Goal: Transaction & Acquisition: Purchase product/service

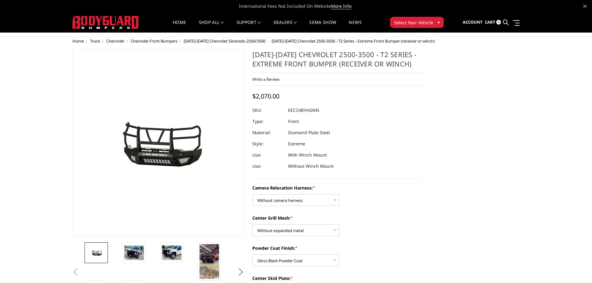
select select "3732"
select select "3730"
select select "3727"
select select "3723"
select select "3722"
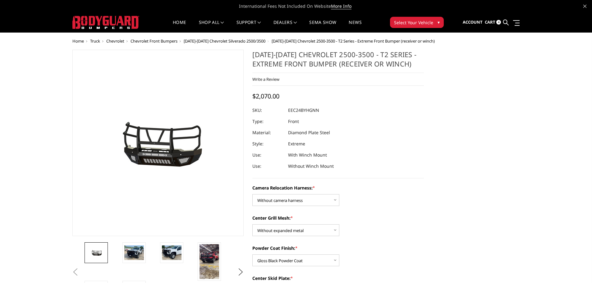
click at [212, 42] on span "[DATE]-[DATE] Chevrolet Silverado 2500/3500" at bounding box center [225, 41] width 82 height 6
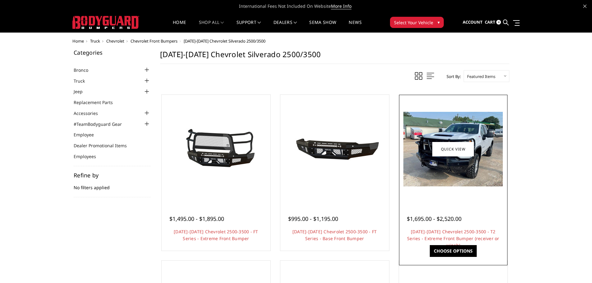
click at [434, 170] on img at bounding box center [452, 149] width 99 height 75
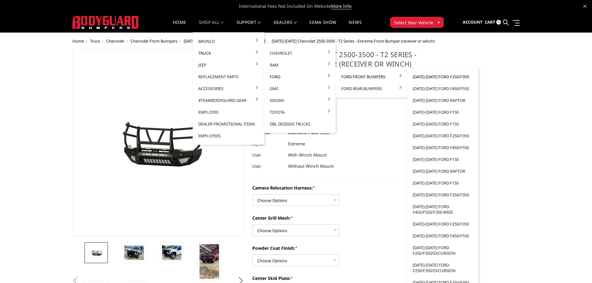
click at [448, 75] on link "[DATE]-[DATE] Ford F250/F350" at bounding box center [442, 77] width 66 height 12
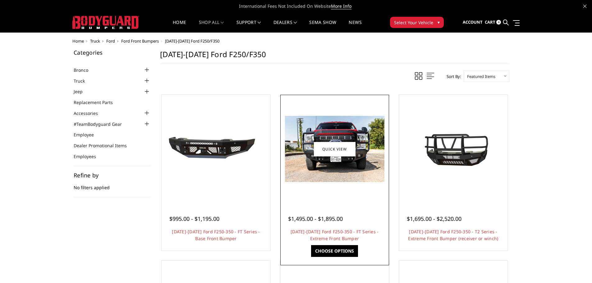
click at [336, 180] on img at bounding box center [334, 149] width 99 height 66
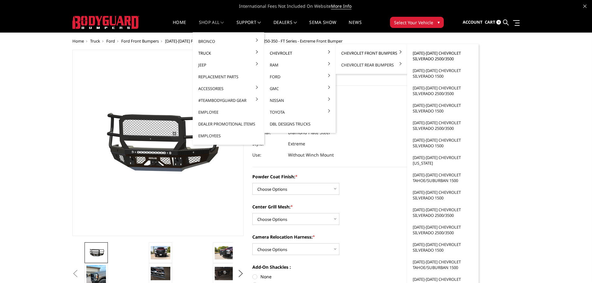
click at [440, 54] on link "[DATE]-[DATE] Chevrolet Silverado 2500/3500" at bounding box center [442, 55] width 66 height 17
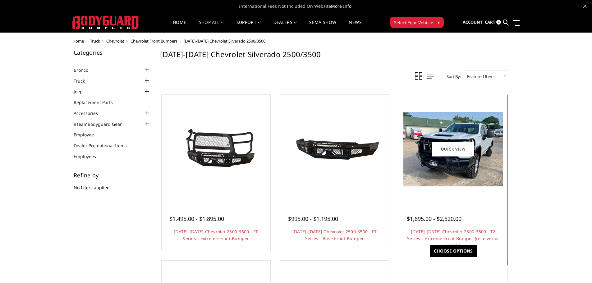
click at [445, 157] on figure "Quick view" at bounding box center [453, 149] width 106 height 106
click at [447, 193] on div at bounding box center [453, 149] width 106 height 106
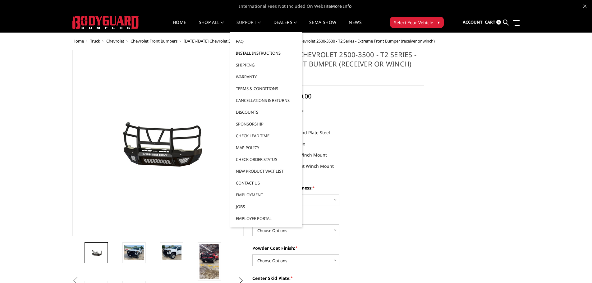
click at [252, 52] on link "Install Instructions" at bounding box center [266, 53] width 66 height 12
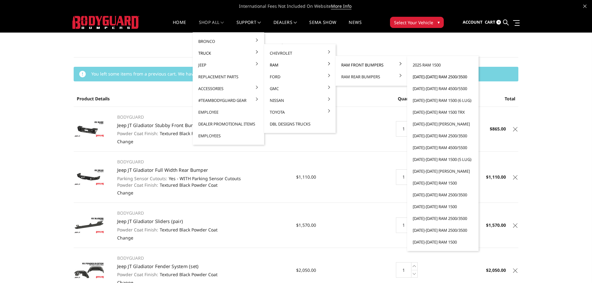
click at [431, 76] on link "[DATE]-[DATE] Ram 2500/3500" at bounding box center [442, 77] width 66 height 12
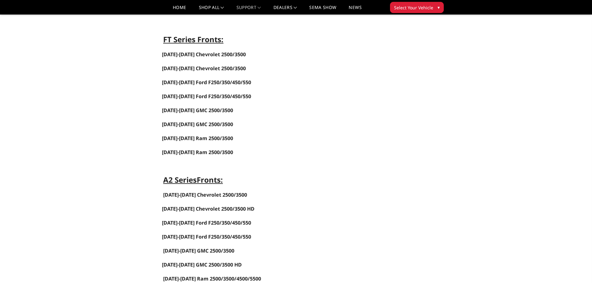
scroll to position [311, 0]
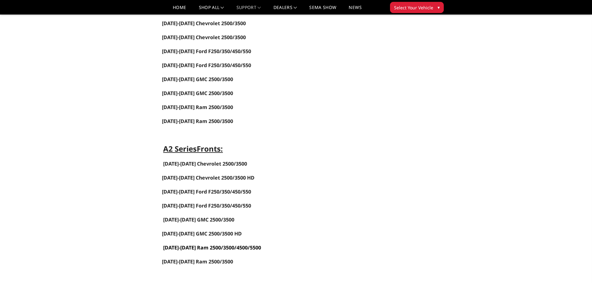
click at [199, 248] on link "[DATE]-[DATE] Ram 2500/3500/4500/5500" at bounding box center [212, 247] width 98 height 7
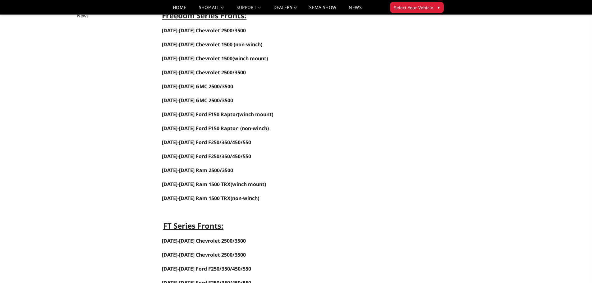
scroll to position [62, 0]
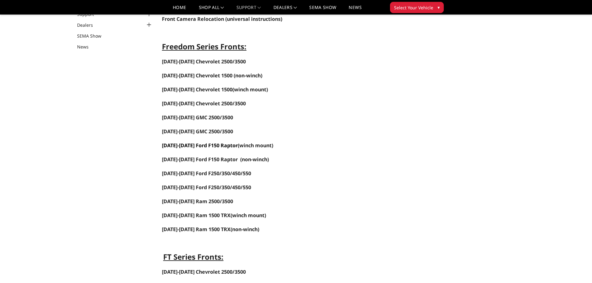
click at [199, 145] on link "[DATE]-[DATE] Ford F150 Raptor" at bounding box center [200, 145] width 76 height 7
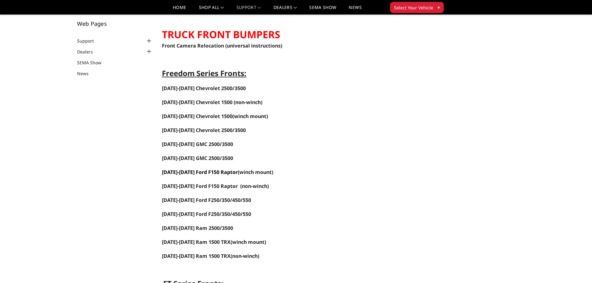
scroll to position [0, 0]
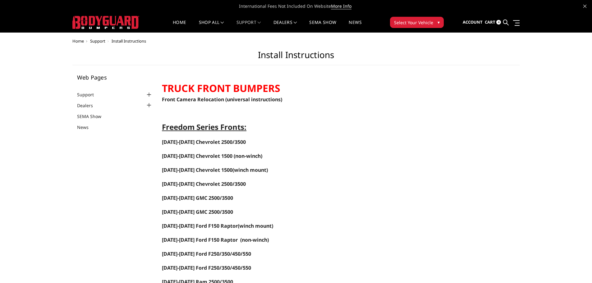
click at [490, 22] on span "Cart" at bounding box center [490, 22] width 11 height 6
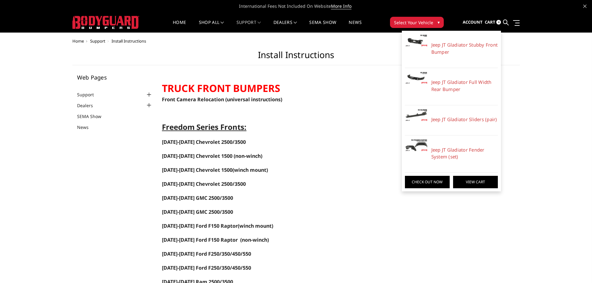
click at [475, 188] on link "View Cart" at bounding box center [475, 182] width 45 height 12
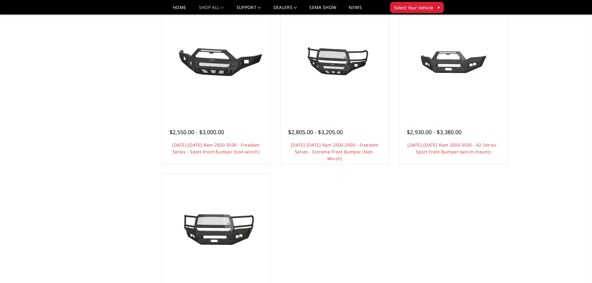
scroll to position [435, 0]
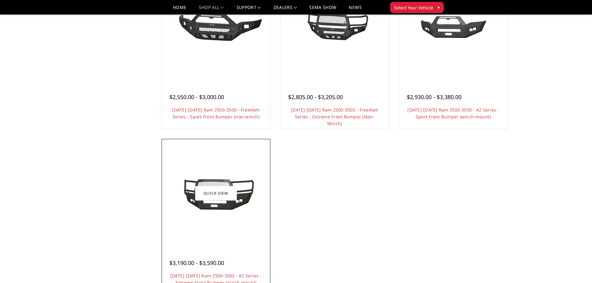
click at [220, 217] on div at bounding box center [216, 193] width 106 height 106
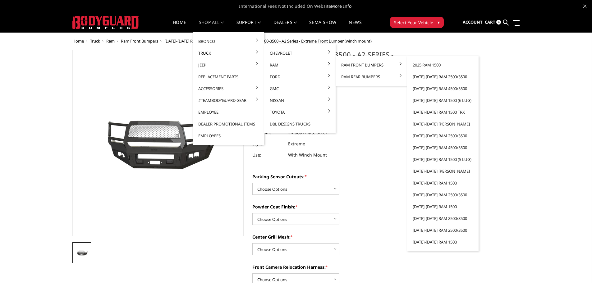
click at [426, 77] on link "[DATE]-[DATE] Ram 2500/3500" at bounding box center [442, 77] width 66 height 12
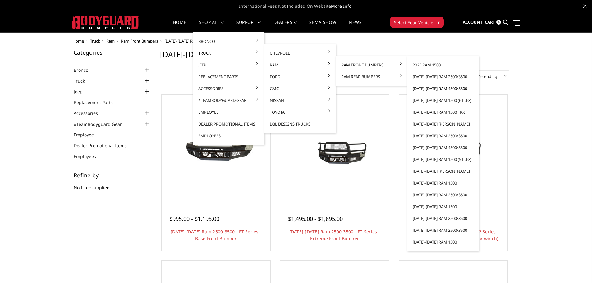
click at [427, 88] on link "[DATE]-[DATE] Ram 4500/5500" at bounding box center [442, 89] width 66 height 12
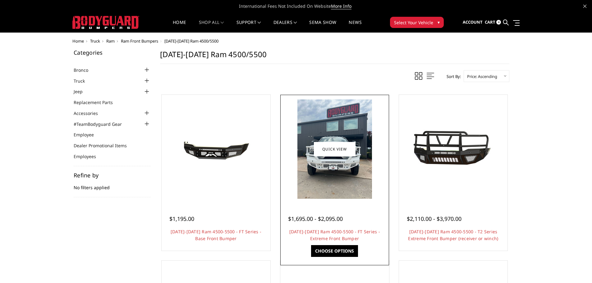
click at [332, 182] on img at bounding box center [334, 148] width 75 height 99
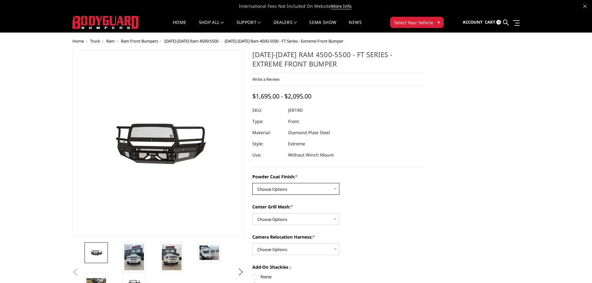
click at [320, 187] on select "Choose Options Bare Metal Gloss Black Powder Coat Textured Black Powder Coat" at bounding box center [295, 189] width 87 height 12
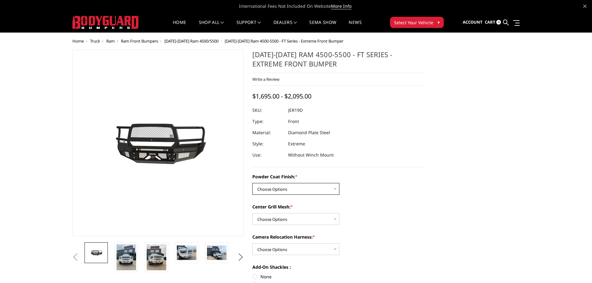
select select "3235"
click at [252, 183] on select "Choose Options Bare Metal Gloss Black Powder Coat Textured Black Powder Coat" at bounding box center [295, 189] width 87 height 12
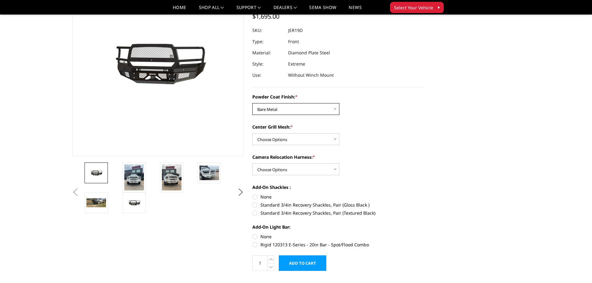
scroll to position [62, 0]
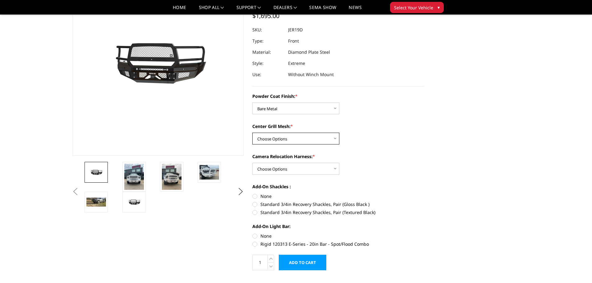
click at [331, 138] on select "Choose Options WITH Expanded Metal in Center Grill WITHOUT Expanded Metal in Ce…" at bounding box center [295, 139] width 87 height 12
select select "3238"
click at [252, 133] on select "Choose Options WITH Expanded Metal in Center Grill WITHOUT Expanded Metal in Ce…" at bounding box center [295, 139] width 87 height 12
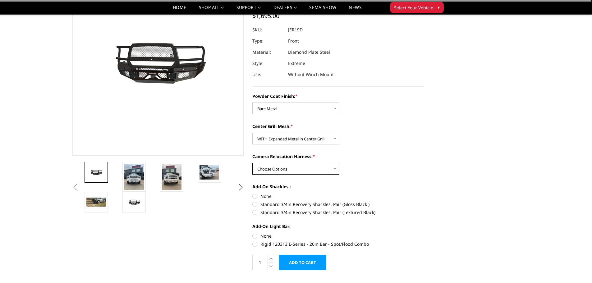
click at [308, 169] on select "Choose Options WITH Camera Relocation Harness WITHOUT Camera Relocation Harness" at bounding box center [295, 169] width 87 height 12
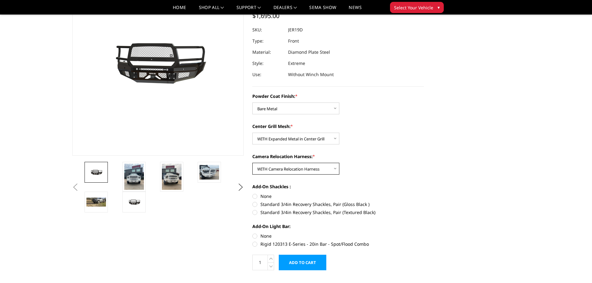
click at [252, 163] on select "Choose Options WITH Camera Relocation Harness WITHOUT Camera Relocation Harness" at bounding box center [295, 169] width 87 height 12
click at [317, 166] on select "Choose Options WITH Camera Relocation Harness WITHOUT Camera Relocation Harness" at bounding box center [295, 169] width 87 height 12
click at [139, 173] on img at bounding box center [134, 177] width 20 height 26
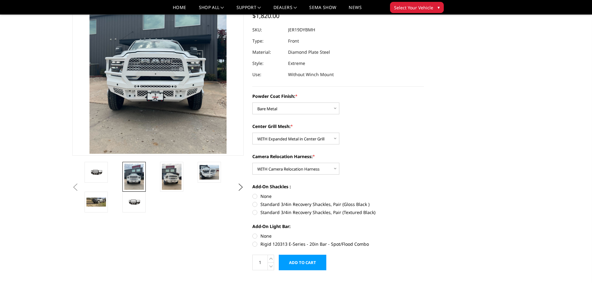
scroll to position [8, 0]
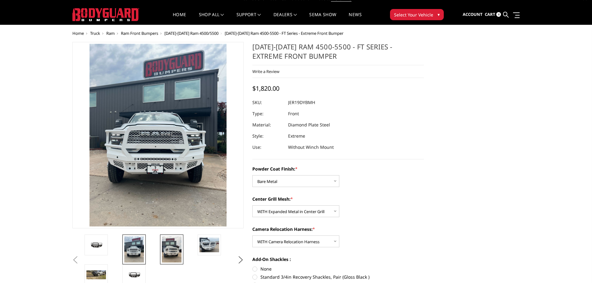
click at [171, 249] on img at bounding box center [172, 249] width 20 height 26
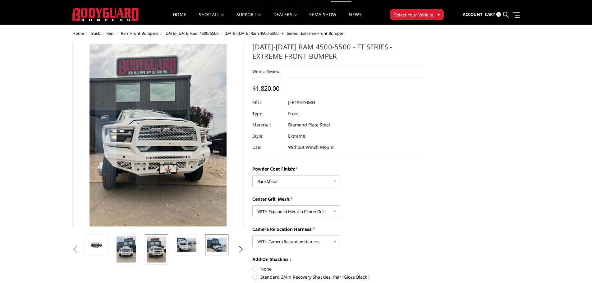
click at [214, 242] on img at bounding box center [217, 245] width 20 height 15
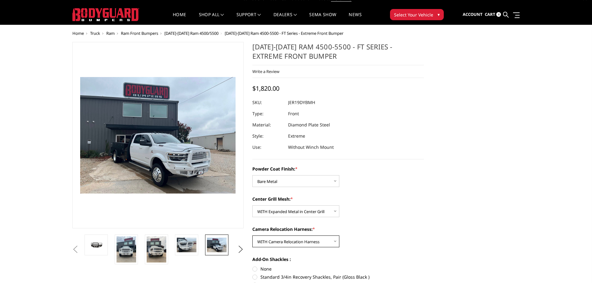
click at [322, 242] on select "Choose Options WITH Camera Relocation Harness WITHOUT Camera Relocation Harness" at bounding box center [295, 241] width 87 height 12
select select "3241"
click at [252, 235] on select "Choose Options WITH Camera Relocation Harness WITHOUT Camera Relocation Harness" at bounding box center [295, 241] width 87 height 12
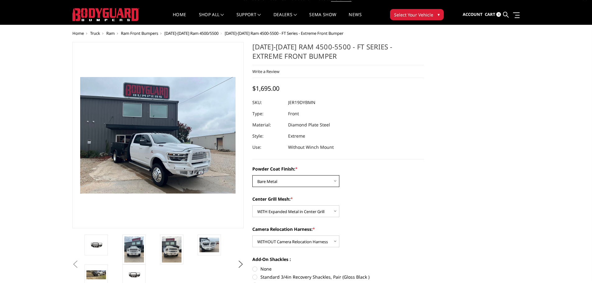
click at [321, 178] on select "Choose Options Bare Metal Gloss Black Powder Coat Textured Black Powder Coat" at bounding box center [295, 181] width 87 height 12
click at [252, 175] on select "Choose Options Bare Metal Gloss Black Powder Coat Textured Black Powder Coat" at bounding box center [295, 181] width 87 height 12
click at [318, 182] on select "Choose Options Bare Metal Gloss Black Powder Coat Textured Black Powder Coat" at bounding box center [295, 181] width 87 height 12
select select "3235"
click at [252, 175] on select "Choose Options Bare Metal Gloss Black Powder Coat Textured Black Powder Coat" at bounding box center [295, 181] width 87 height 12
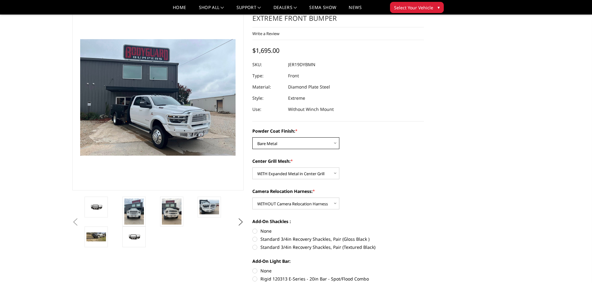
scroll to position [0, 0]
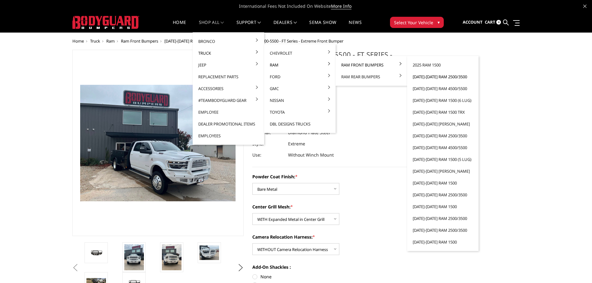
click at [427, 77] on link "[DATE]-[DATE] Ram 2500/3500" at bounding box center [442, 77] width 66 height 12
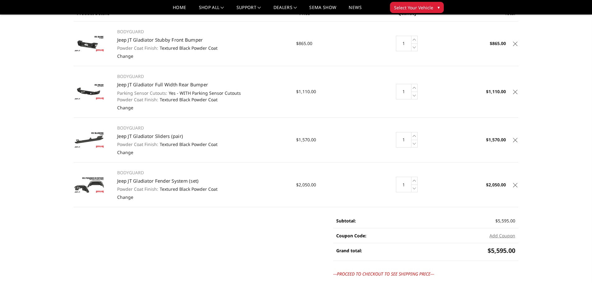
scroll to position [124, 0]
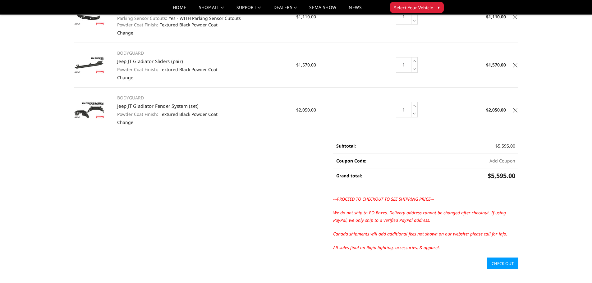
click at [504, 262] on link "Check out" at bounding box center [502, 264] width 31 height 12
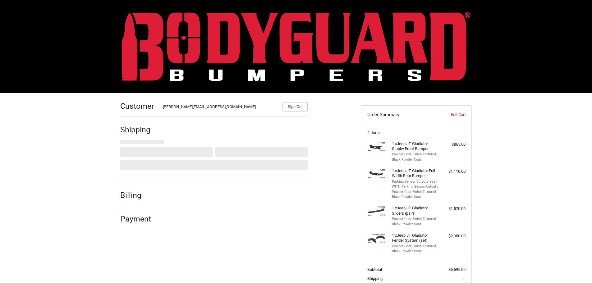
select select "US"
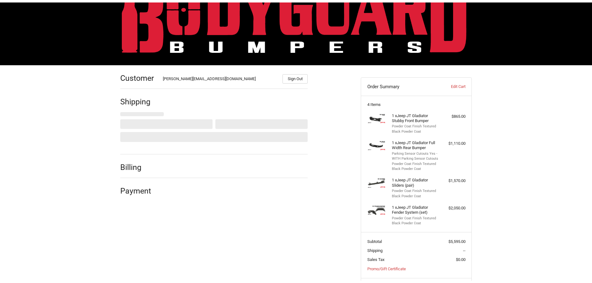
scroll to position [60, 0]
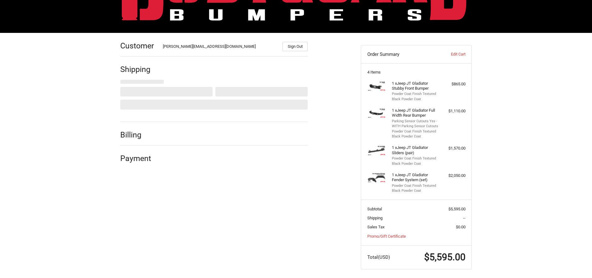
select select "NC"
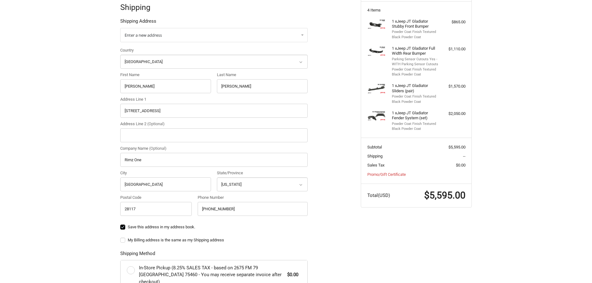
scroll to position [0, 0]
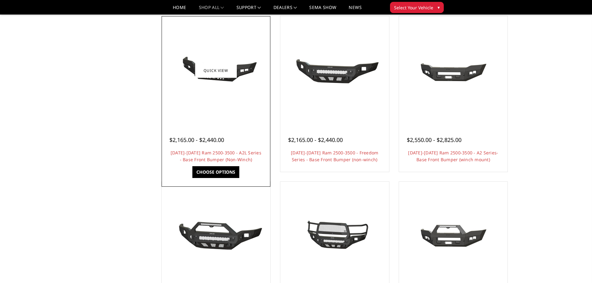
scroll to position [311, 0]
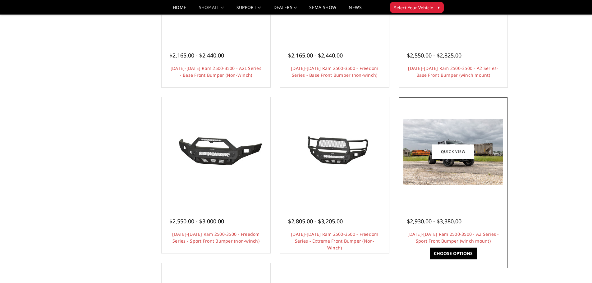
click at [451, 182] on img at bounding box center [452, 152] width 99 height 66
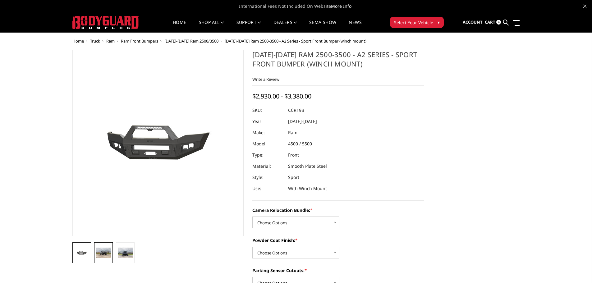
click at [107, 254] on img at bounding box center [103, 253] width 15 height 10
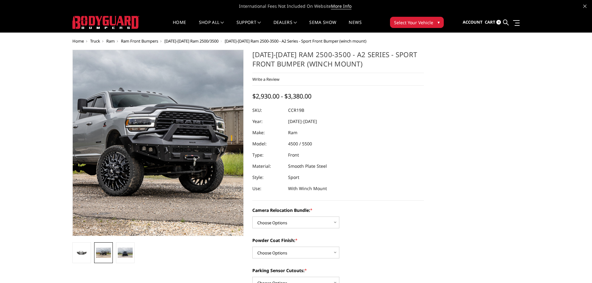
click at [173, 157] on img at bounding box center [138, 137] width 398 height 265
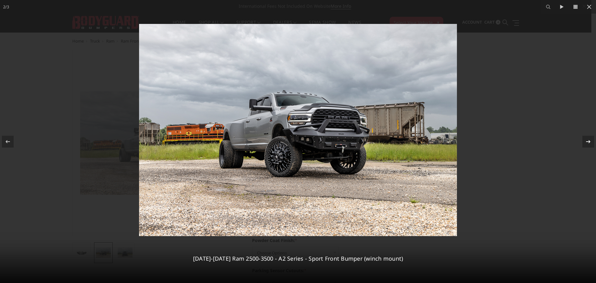
click at [588, 140] on icon at bounding box center [588, 141] width 7 height 7
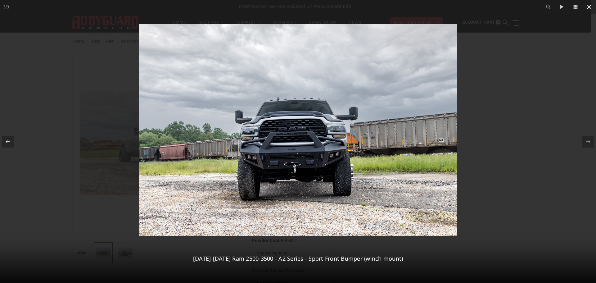
click at [589, 7] on icon at bounding box center [589, 7] width 4 height 4
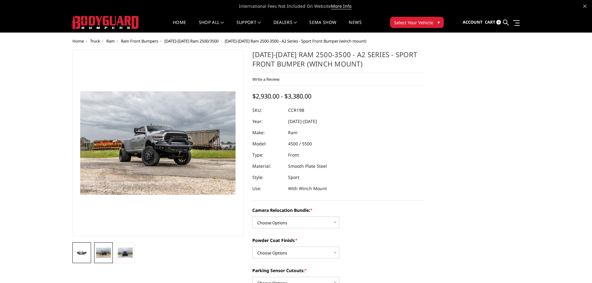
click at [77, 253] on img at bounding box center [81, 252] width 15 height 7
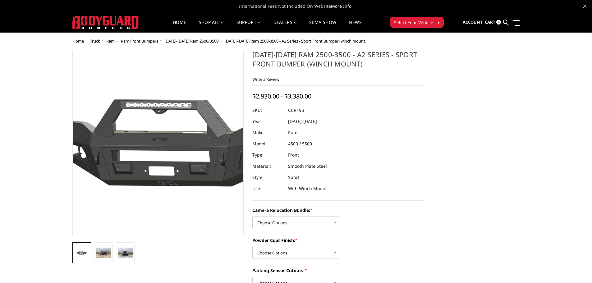
click at [141, 162] on img at bounding box center [180, 144] width 398 height 178
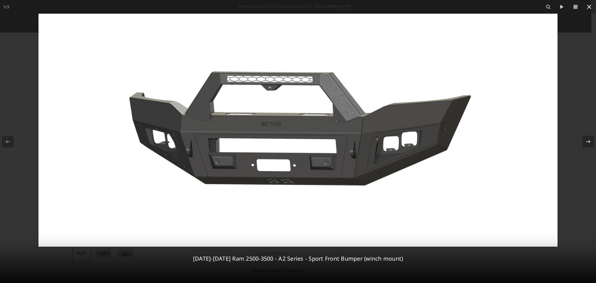
click at [588, 8] on icon at bounding box center [589, 7] width 4 height 4
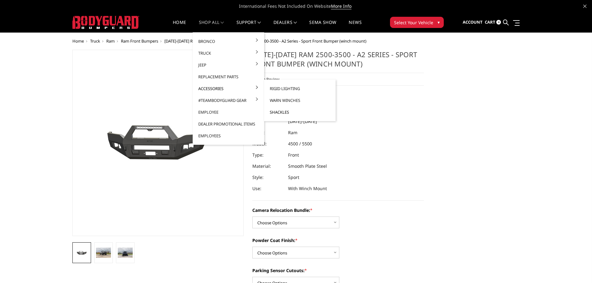
click at [279, 113] on link "Shackles" at bounding box center [300, 112] width 66 height 12
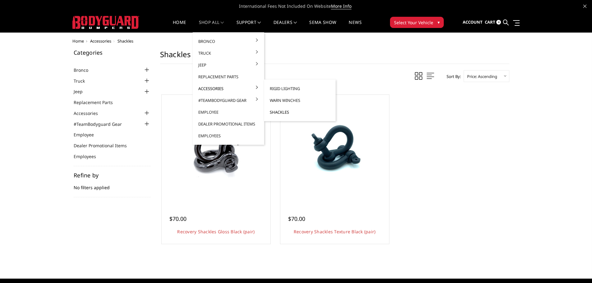
click at [280, 113] on link "Shackles" at bounding box center [300, 112] width 66 height 12
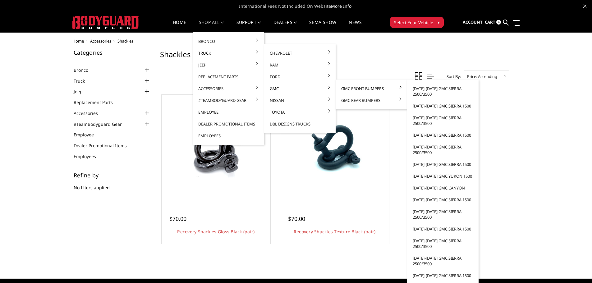
click at [423, 107] on link "[DATE]-[DATE] GMC Sierra 1500" at bounding box center [442, 106] width 66 height 12
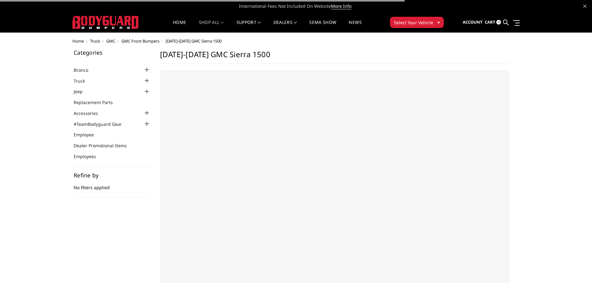
select select "US"
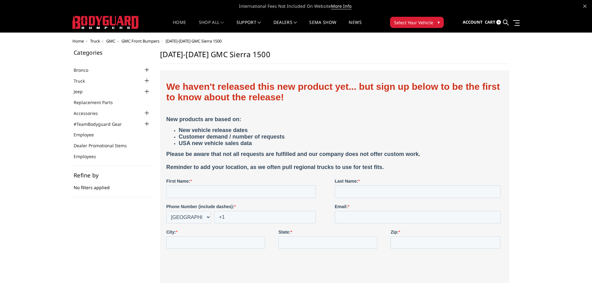
click at [176, 22] on link "Home" at bounding box center [179, 26] width 13 height 12
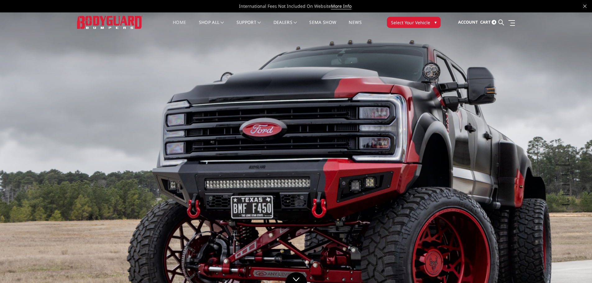
click at [182, 22] on link "Home" at bounding box center [179, 26] width 13 height 12
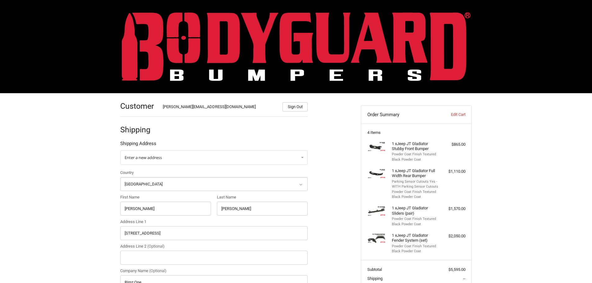
select select "US"
select select "NC"
click at [193, 28] on img at bounding box center [296, 46] width 349 height 69
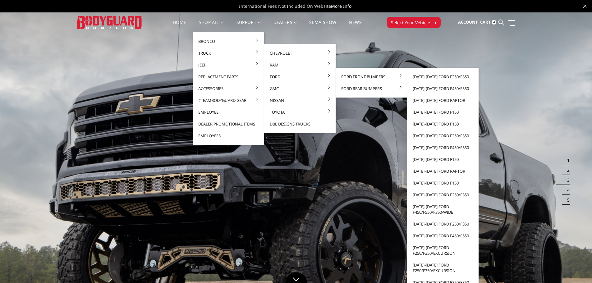
click at [431, 124] on link "[DATE]-[DATE] Ford F150" at bounding box center [442, 124] width 66 height 12
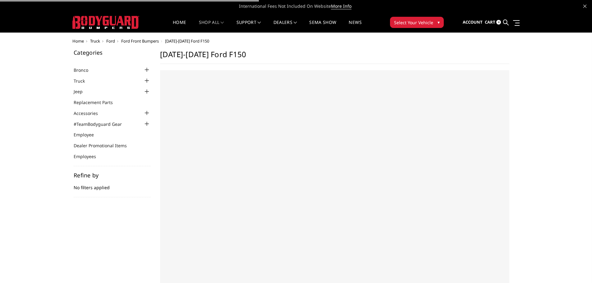
select select "US"
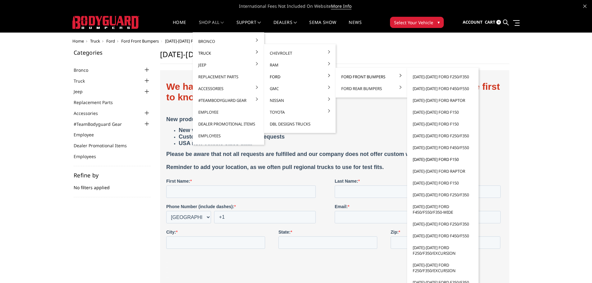
click at [435, 161] on link "[DATE]-[DATE] Ford F150" at bounding box center [442, 159] width 66 height 12
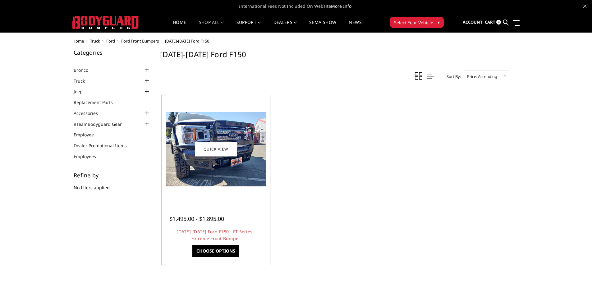
click at [204, 175] on img at bounding box center [215, 149] width 99 height 75
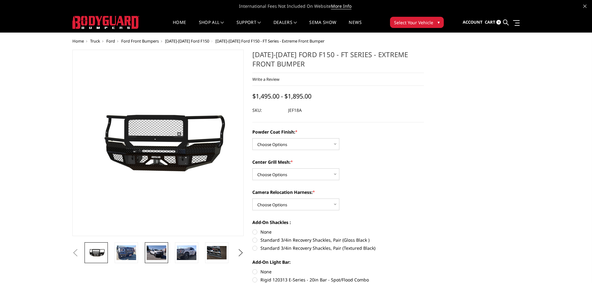
click at [157, 257] on img at bounding box center [157, 252] width 20 height 15
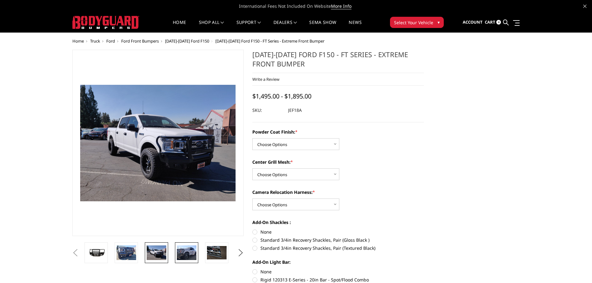
click at [180, 253] on img at bounding box center [187, 252] width 20 height 15
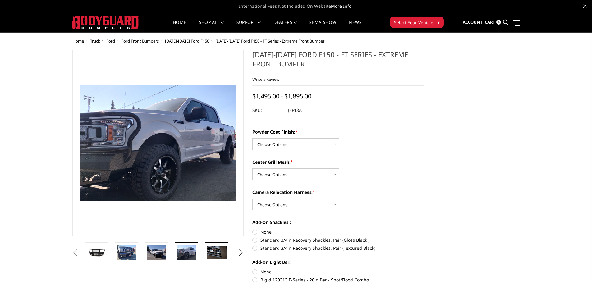
click at [220, 252] on img at bounding box center [217, 252] width 20 height 13
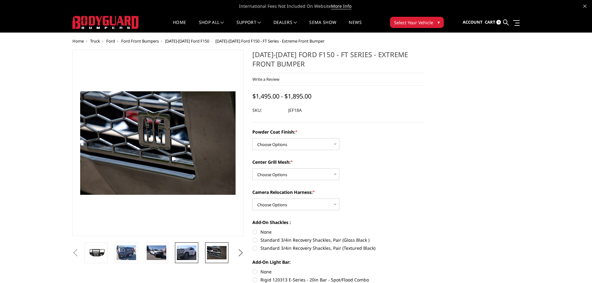
click at [192, 250] on img at bounding box center [187, 252] width 20 height 15
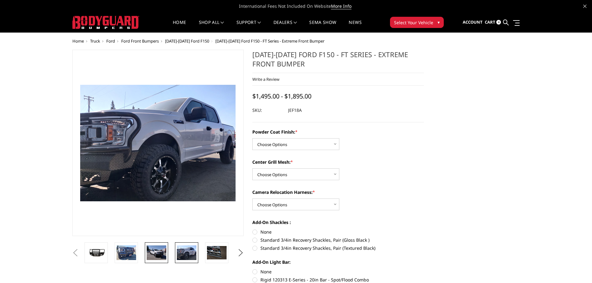
click at [148, 245] on img at bounding box center [157, 252] width 20 height 15
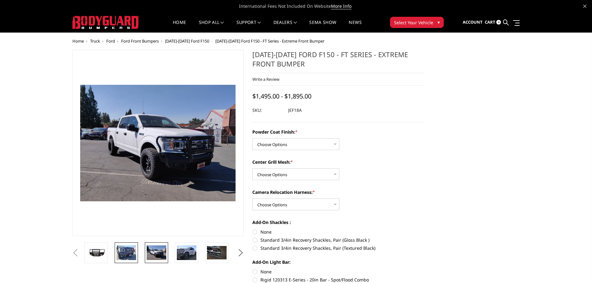
click at [125, 248] on img at bounding box center [126, 252] width 20 height 15
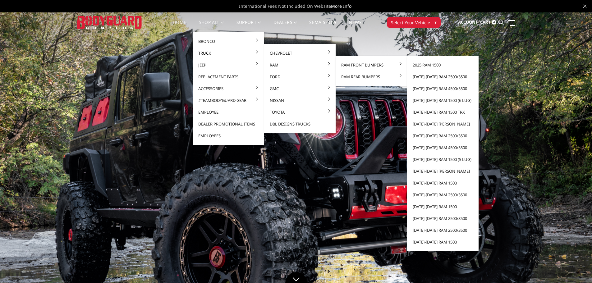
click at [433, 77] on link "[DATE]-[DATE] Ram 2500/3500" at bounding box center [442, 77] width 66 height 12
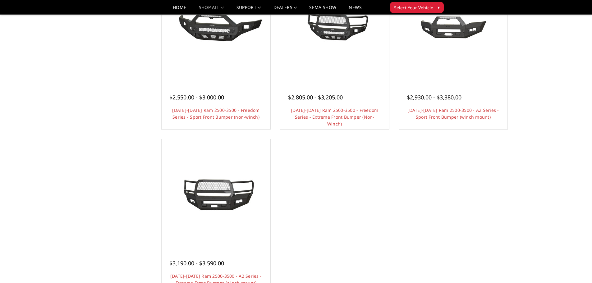
scroll to position [435, 0]
click at [219, 219] on div at bounding box center [216, 193] width 106 height 106
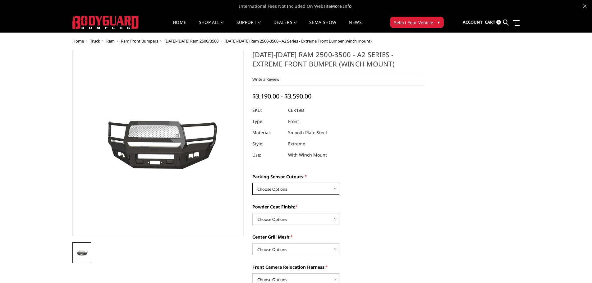
click at [325, 190] on select "Choose Options No - Without Parking Sensor Cutouts Yes - With Parking Sensor Cu…" at bounding box center [295, 189] width 87 height 12
click at [252, 183] on select "Choose Options No - Without Parking Sensor Cutouts Yes - With Parking Sensor Cu…" at bounding box center [295, 189] width 87 height 12
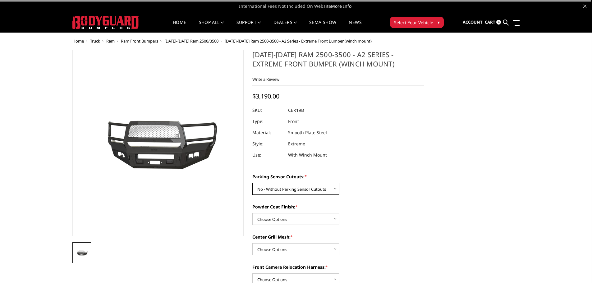
click at [324, 187] on select "Choose Options No - Without Parking Sensor Cutouts Yes - With Parking Sensor Cu…" at bounding box center [295, 189] width 87 height 12
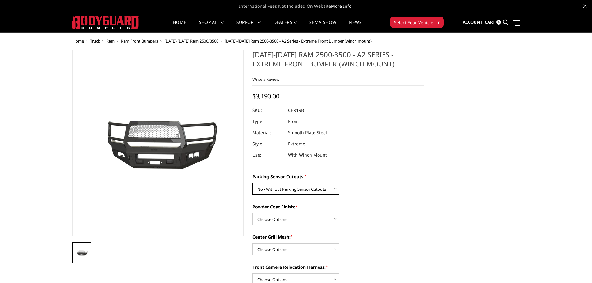
select select "1879"
click at [252, 183] on select "Choose Options No - Without Parking Sensor Cutouts Yes - With Parking Sensor Cu…" at bounding box center [295, 189] width 87 height 12
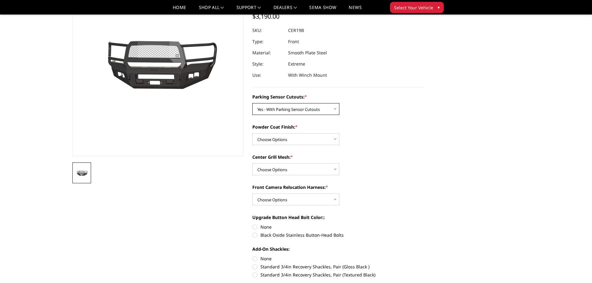
scroll to position [62, 0]
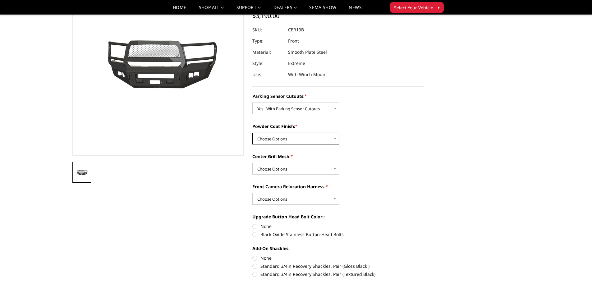
click at [317, 139] on select "Choose Options Bare Metal Textured Black Powder Coat" at bounding box center [295, 139] width 87 height 12
select select "1881"
click at [252, 133] on select "Choose Options Bare Metal Textured Black Powder Coat" at bounding box center [295, 139] width 87 height 12
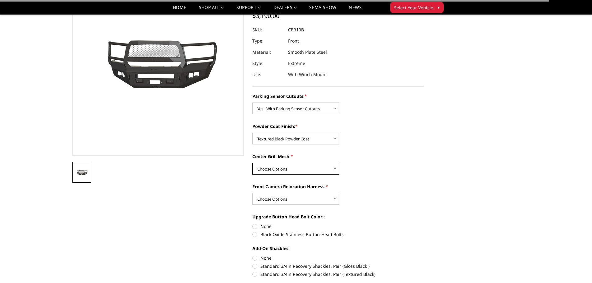
click at [317, 170] on select "Choose Options WITH Center Grill Mesh WITHOUT Center Grill Mesh" at bounding box center [295, 169] width 87 height 12
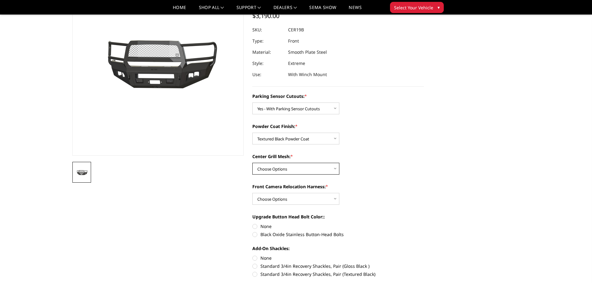
select select "1882"
click at [252, 163] on select "Choose Options WITH Center Grill Mesh WITHOUT Center Grill Mesh" at bounding box center [295, 169] width 87 height 12
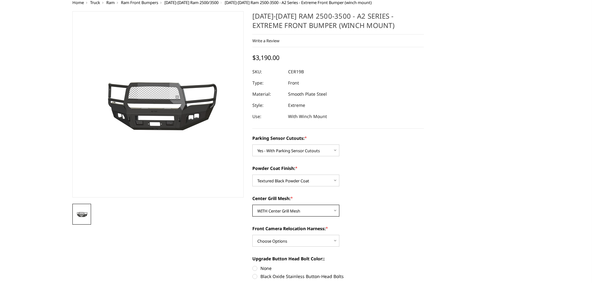
scroll to position [0, 0]
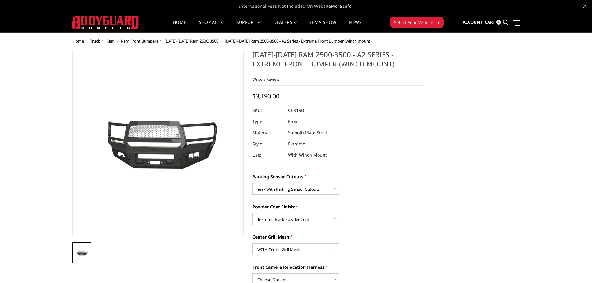
click at [190, 41] on span "[DATE]-[DATE] Ram 2500/3500" at bounding box center [191, 41] width 54 height 6
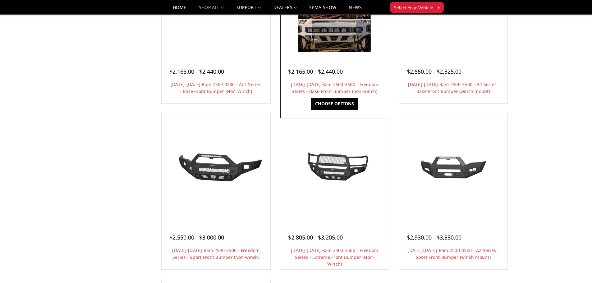
scroll to position [311, 0]
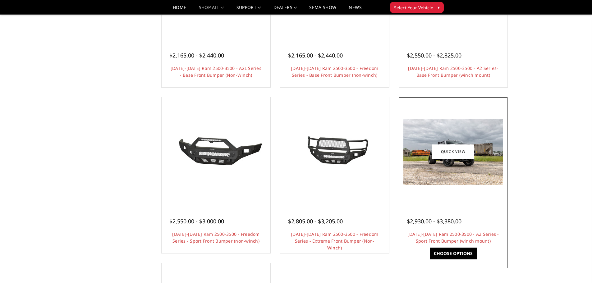
click at [451, 186] on div at bounding box center [453, 152] width 106 height 106
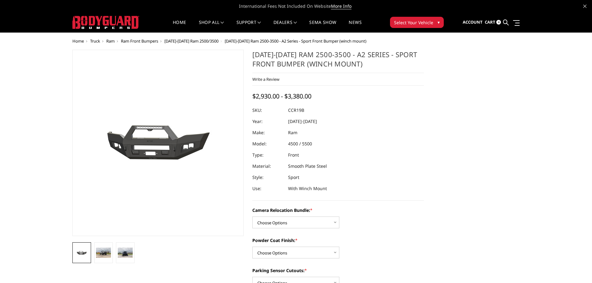
scroll to position [93, 0]
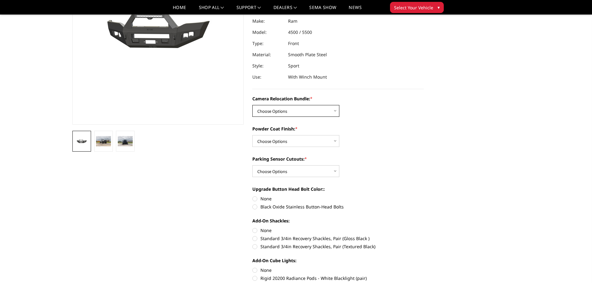
click at [322, 109] on select "Choose Options WITHOUT Camera Relocation Bundle WITH Camera Relocation Bundle" at bounding box center [295, 111] width 87 height 12
select select "2602"
click at [252, 105] on select "Choose Options WITHOUT Camera Relocation Bundle WITH Camera Relocation Bundle" at bounding box center [295, 111] width 87 height 12
click at [315, 139] on select "Choose Options Textured Black Powder Coat Bare Metal" at bounding box center [295, 141] width 87 height 12
select select "2601"
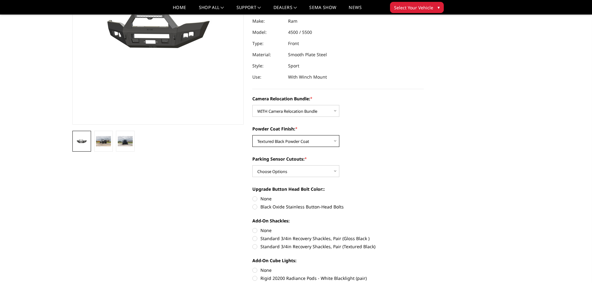
click at [252, 135] on select "Choose Options Textured Black Powder Coat Bare Metal" at bounding box center [295, 141] width 87 height 12
click at [309, 170] on select "Choose Options Yes - With Parking Sensor Cutouts No - Without Parking Sensor Cu…" at bounding box center [295, 171] width 87 height 12
select select "2599"
click at [252, 165] on select "Choose Options Yes - With Parking Sensor Cutouts No - Without Parking Sensor Cu…" at bounding box center [295, 171] width 87 height 12
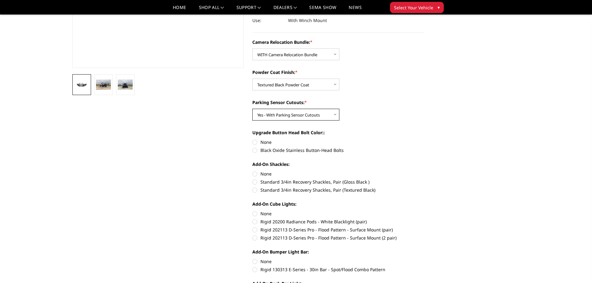
scroll to position [155, 0]
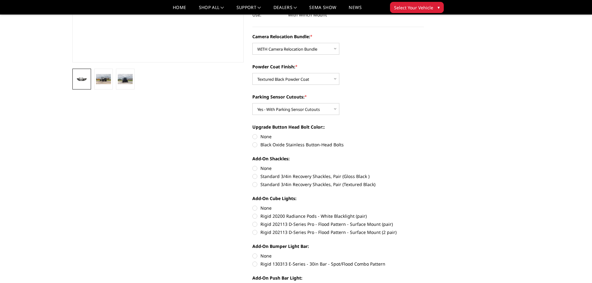
click at [255, 137] on label "None" at bounding box center [337, 136] width 171 height 7
click at [253, 134] on input "None" at bounding box center [252, 133] width 0 height 0
radio input "true"
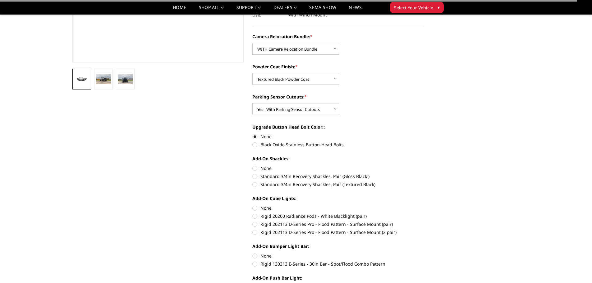
click at [256, 168] on label "None" at bounding box center [337, 168] width 171 height 7
click at [253, 165] on input "None" at bounding box center [252, 165] width 0 height 0
radio input "true"
click at [255, 207] on label "None" at bounding box center [337, 208] width 171 height 7
click at [253, 205] on input "None" at bounding box center [252, 205] width 0 height 0
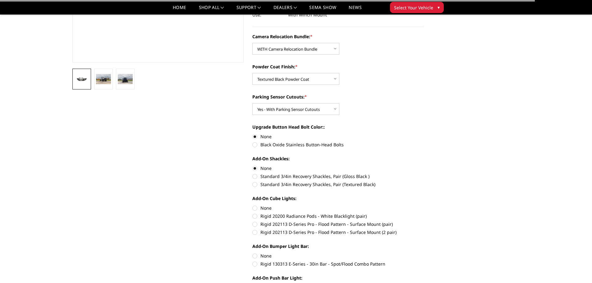
radio input "true"
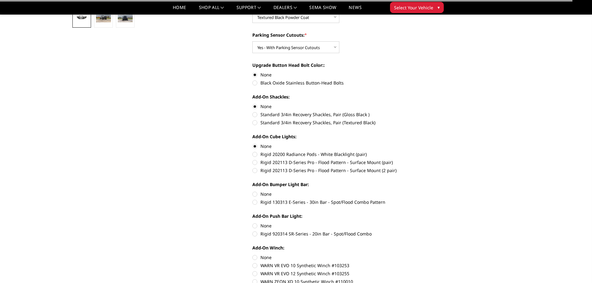
scroll to position [217, 0]
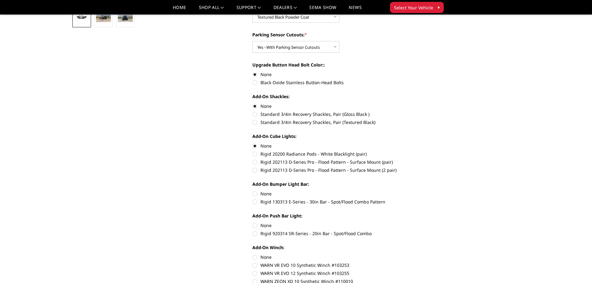
click at [252, 192] on label "None" at bounding box center [337, 193] width 171 height 7
click at [252, 191] on input "None" at bounding box center [252, 190] width 0 height 0
radio input "true"
click at [256, 226] on label "None" at bounding box center [337, 225] width 171 height 7
click at [253, 222] on input "None" at bounding box center [252, 222] width 0 height 0
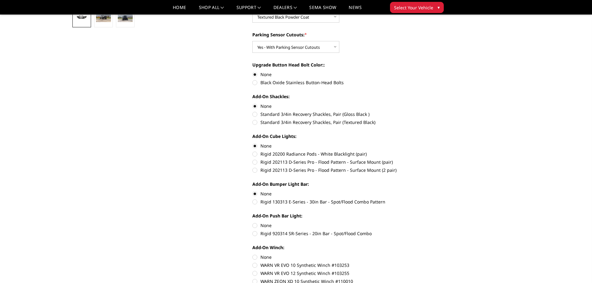
radio input "true"
click at [255, 256] on label "None" at bounding box center [337, 257] width 171 height 7
click at [253, 254] on input "None" at bounding box center [252, 254] width 0 height 0
radio input "true"
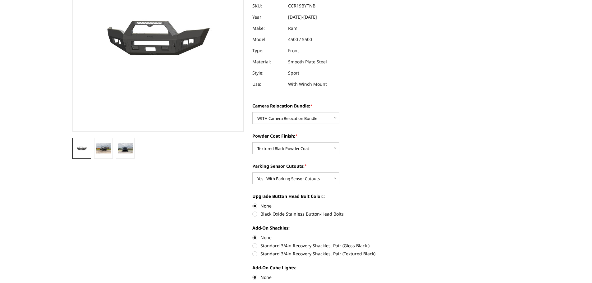
scroll to position [0, 0]
